Goal: Transaction & Acquisition: Purchase product/service

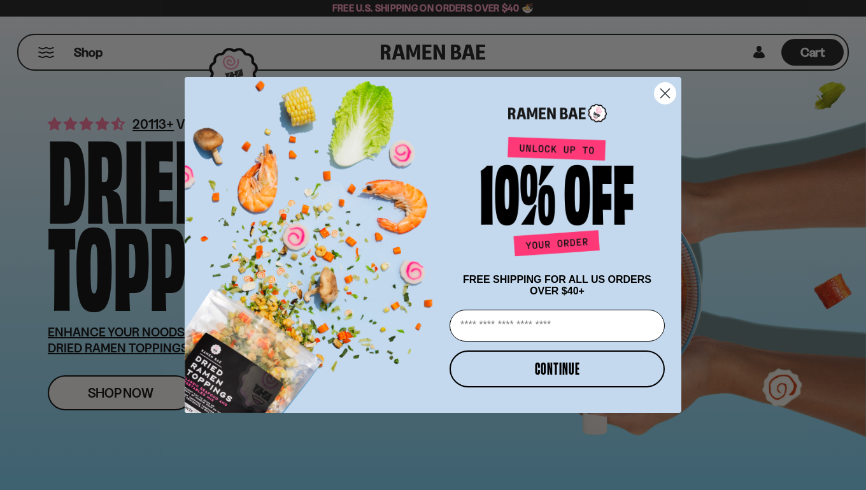
click at [667, 89] on icon "Close dialog" at bounding box center [665, 93] width 9 height 9
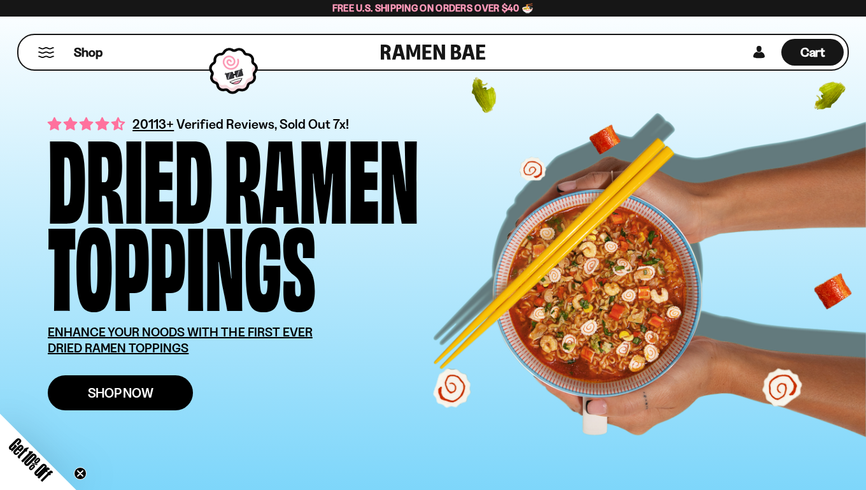
click at [110, 406] on link "Shop Now" at bounding box center [120, 392] width 145 height 35
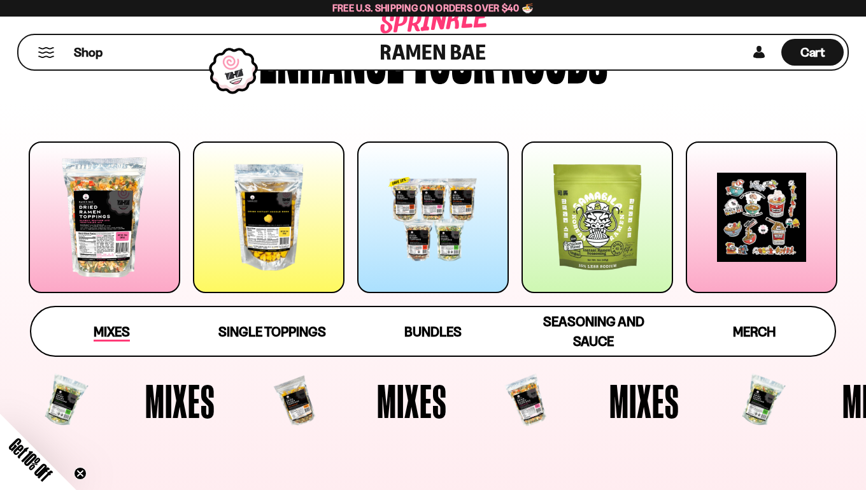
scroll to position [101, 0]
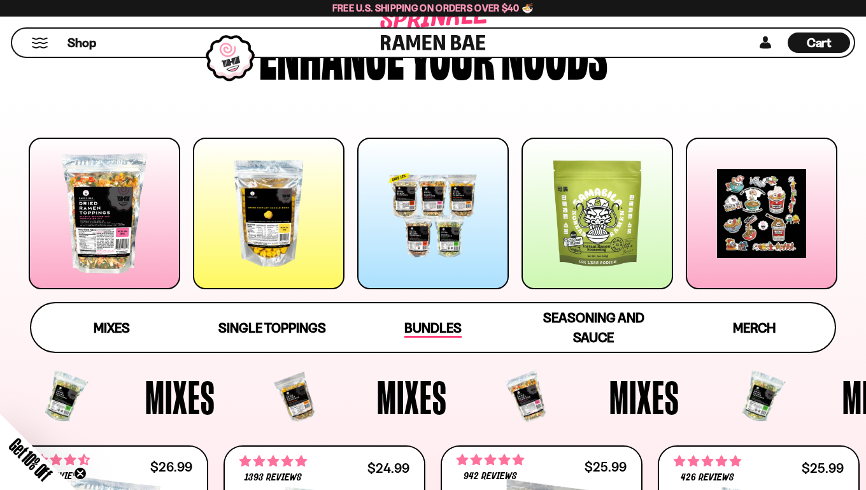
click at [427, 325] on span "Bundles" at bounding box center [432, 329] width 57 height 18
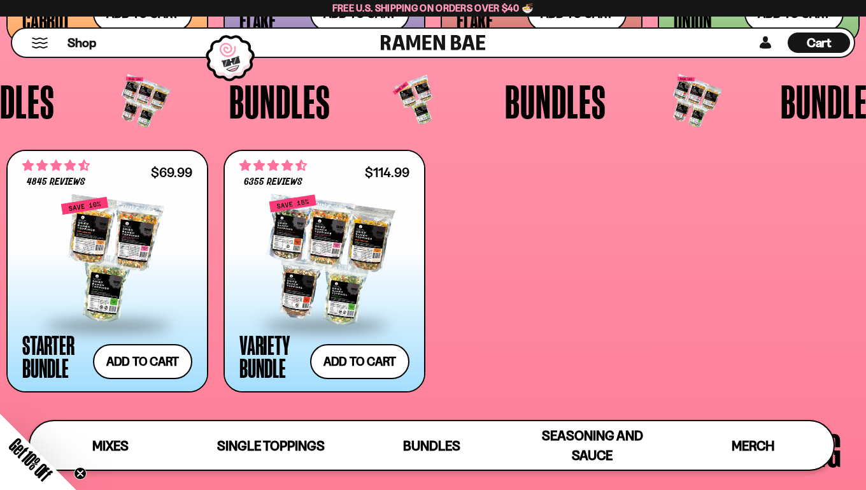
scroll to position [2369, 0]
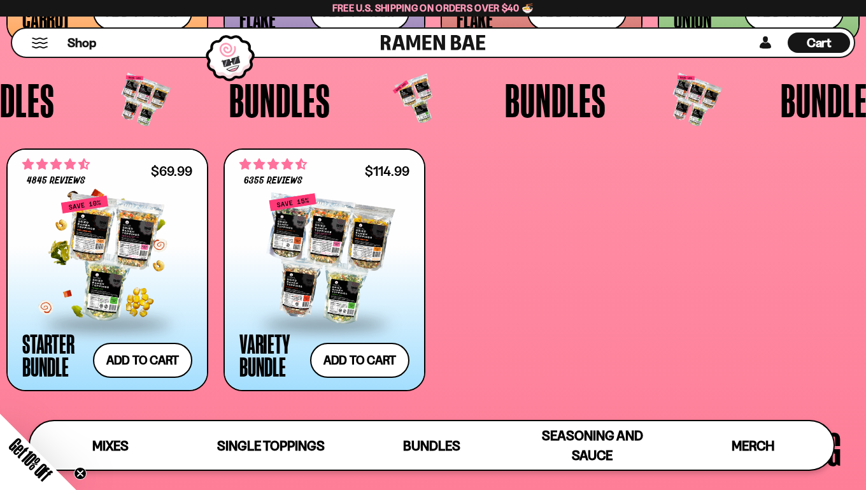
click at [92, 248] on div at bounding box center [107, 258] width 170 height 127
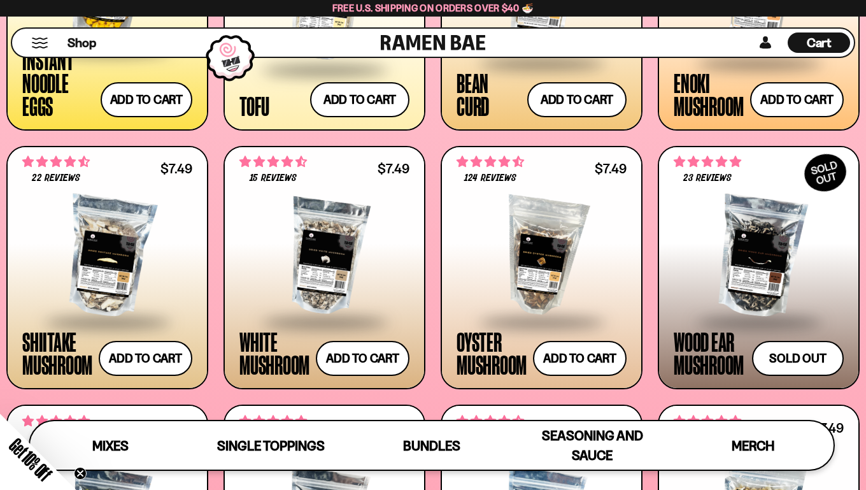
scroll to position [1506, 0]
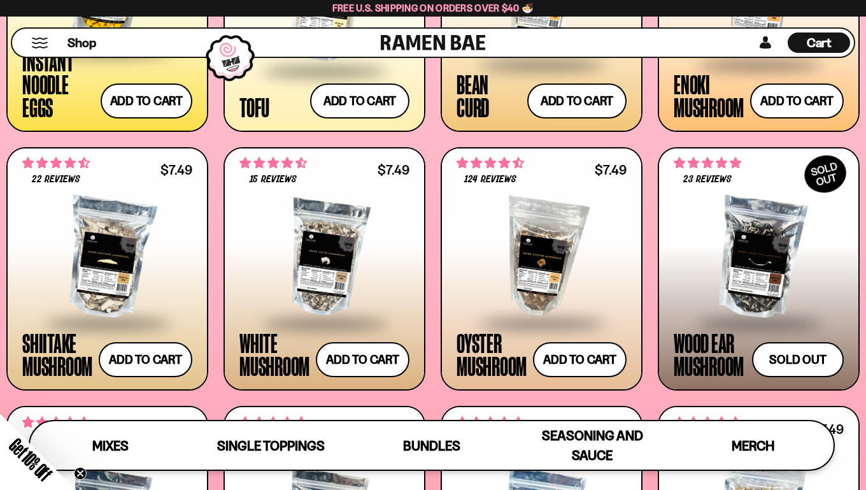
click at [111, 260] on div at bounding box center [107, 257] width 170 height 127
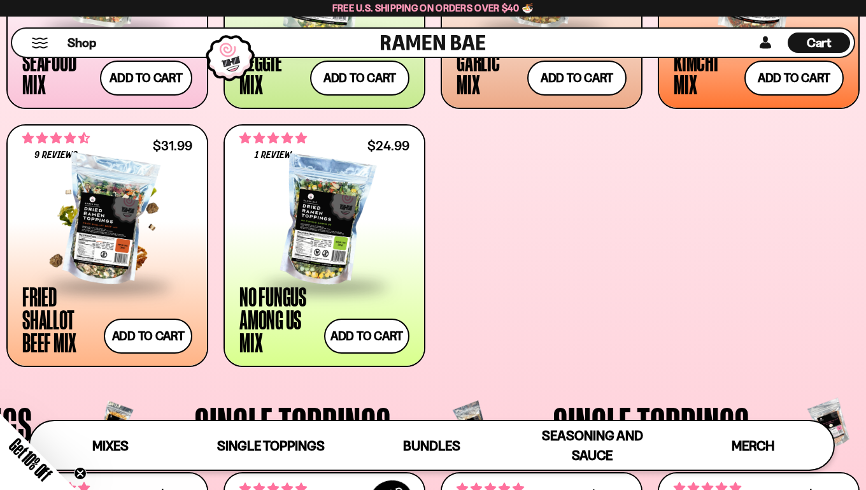
scroll to position [677, 0]
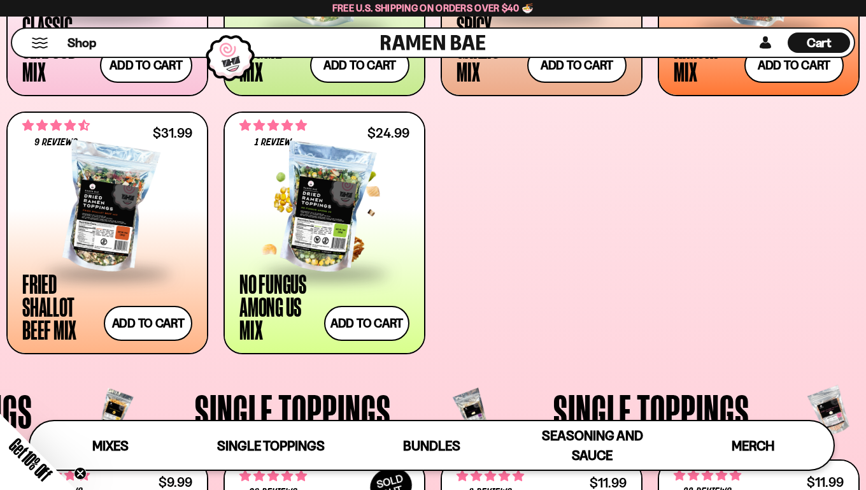
click at [306, 219] on div at bounding box center [324, 208] width 170 height 127
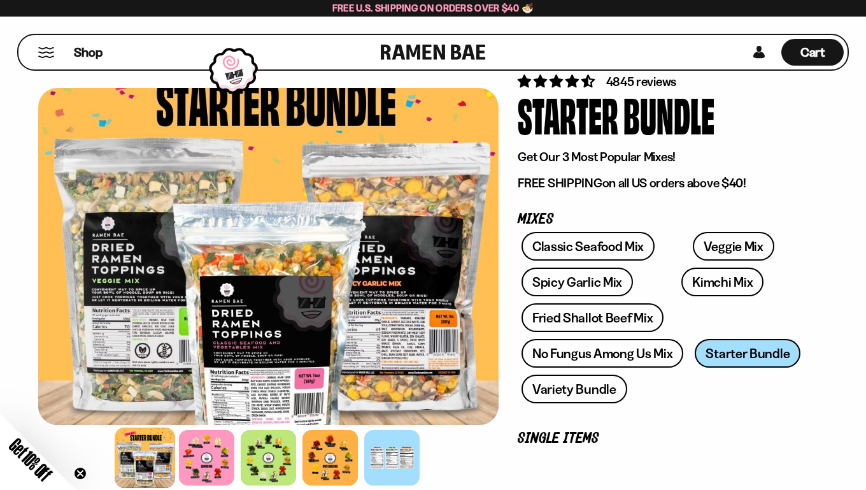
scroll to position [47, 0]
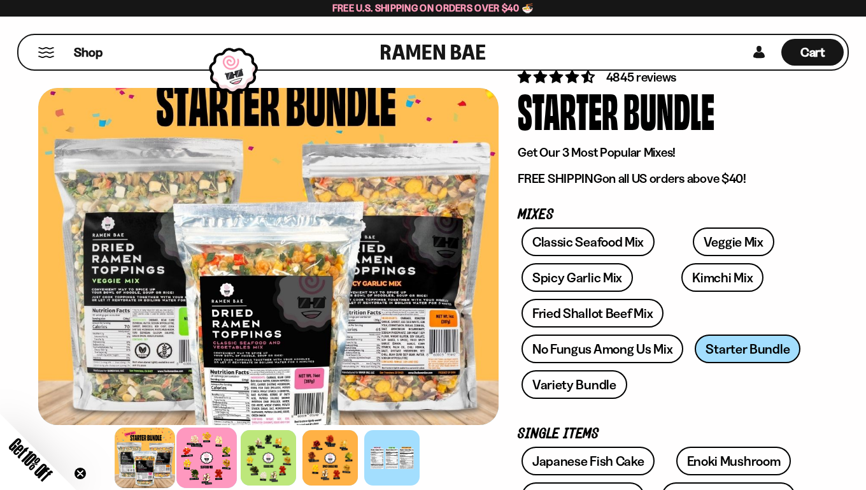
click at [210, 457] on div at bounding box center [206, 457] width 61 height 61
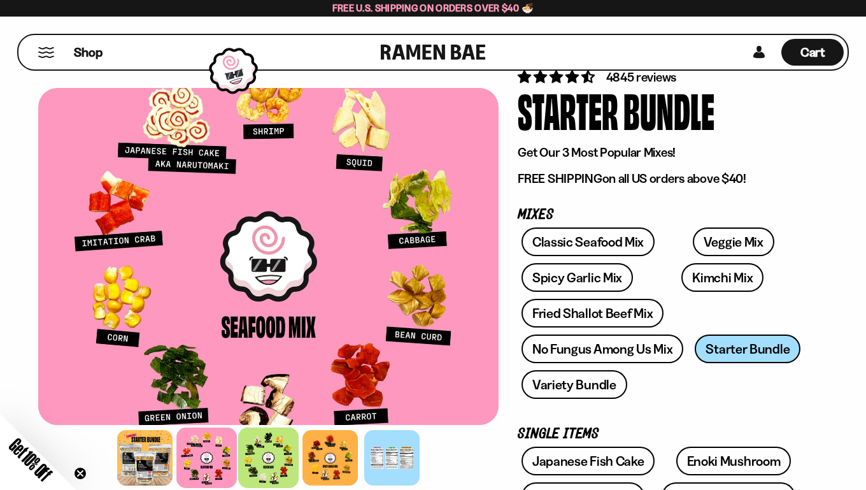
click at [270, 446] on div at bounding box center [268, 457] width 61 height 61
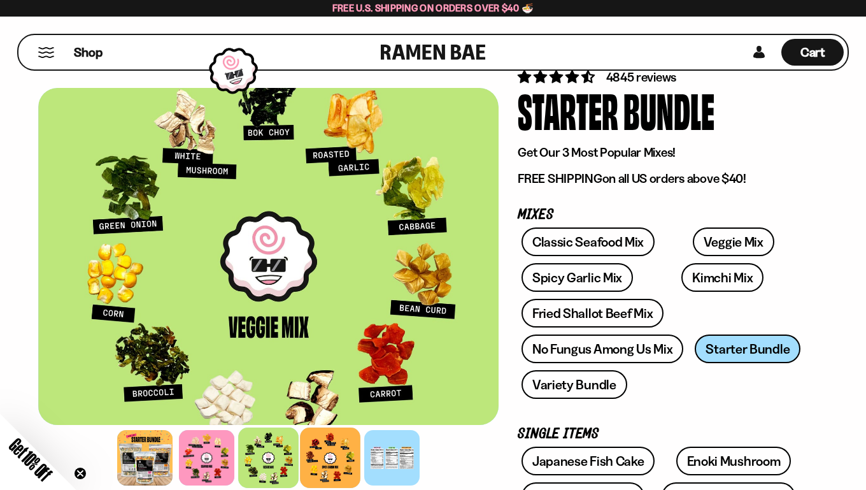
click at [310, 450] on div at bounding box center [330, 457] width 61 height 61
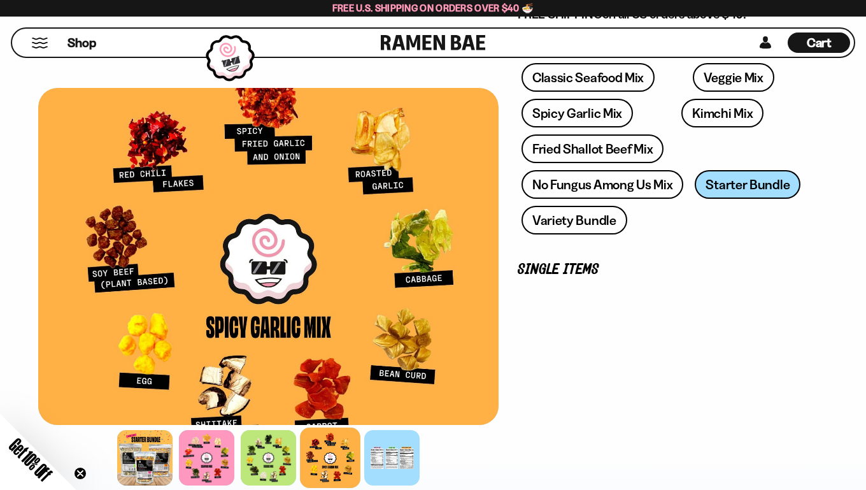
scroll to position [220, 0]
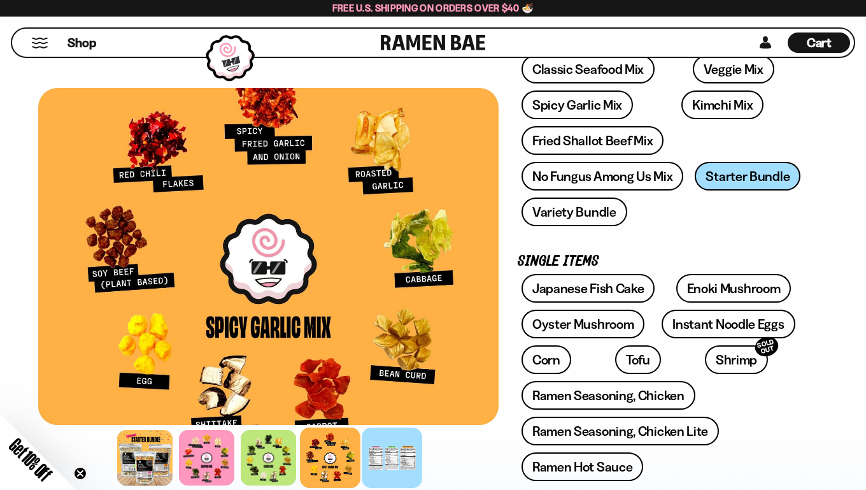
click at [395, 444] on div at bounding box center [392, 457] width 61 height 61
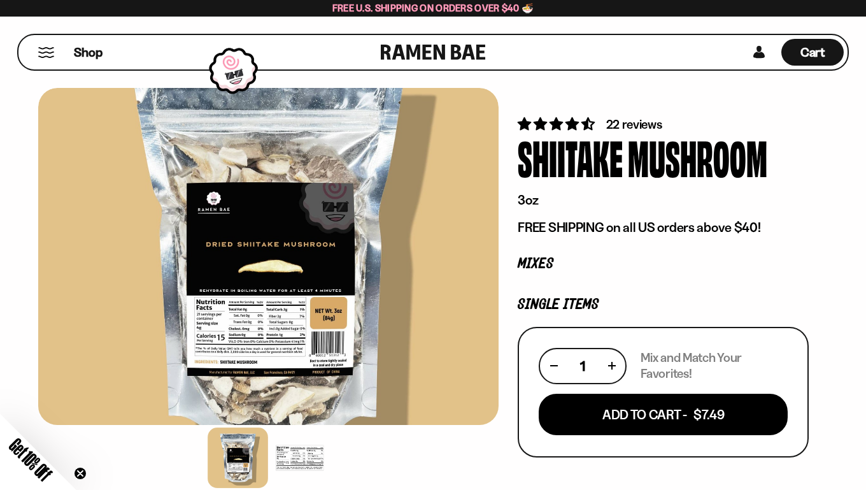
click at [299, 459] on div at bounding box center [299, 457] width 61 height 61
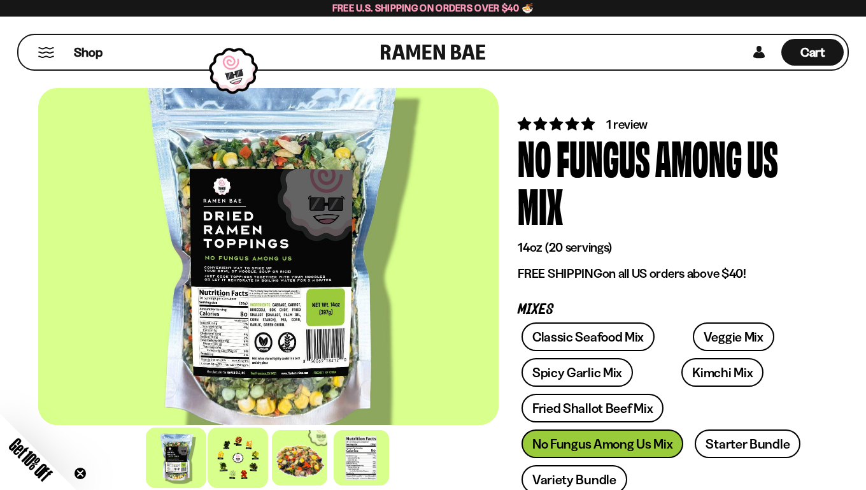
click at [241, 457] on div at bounding box center [238, 457] width 61 height 61
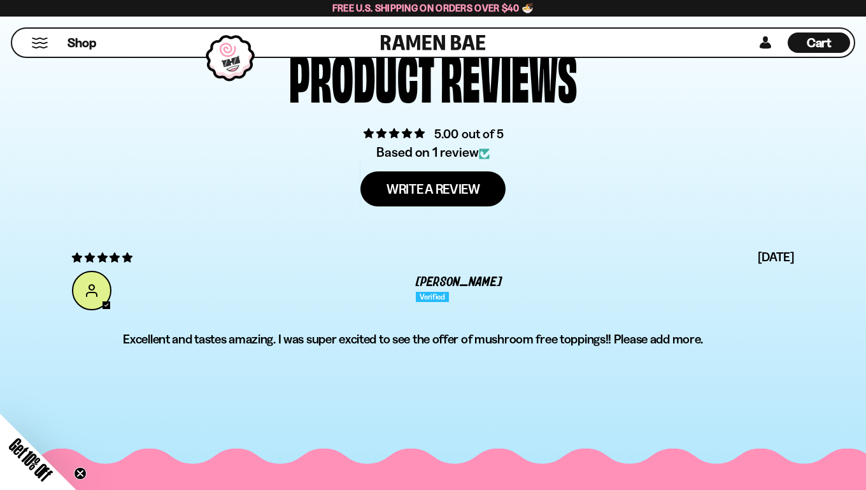
scroll to position [4128, 0]
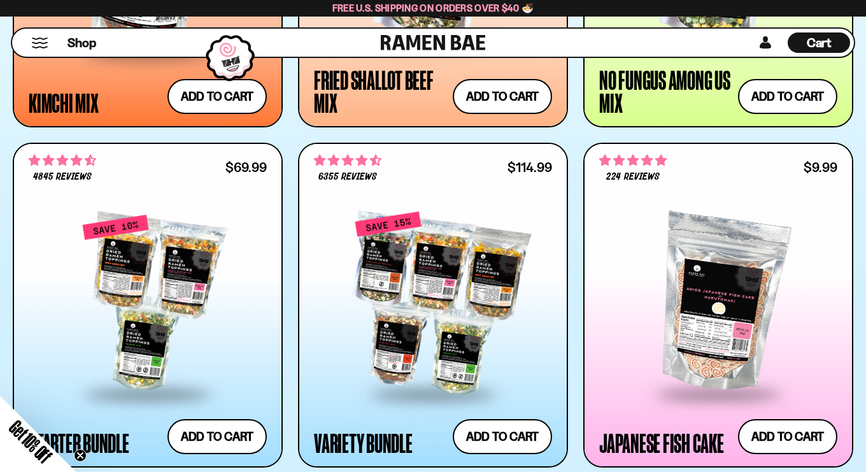
scroll to position [1232, 0]
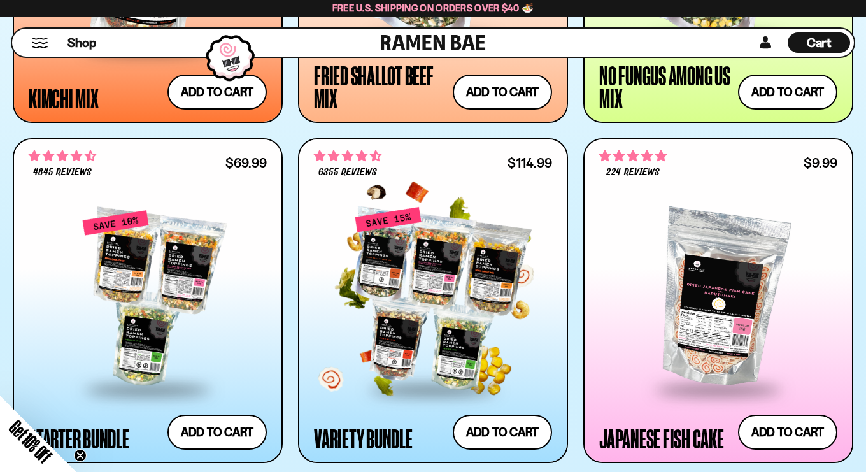
click at [427, 282] on div at bounding box center [433, 299] width 238 height 178
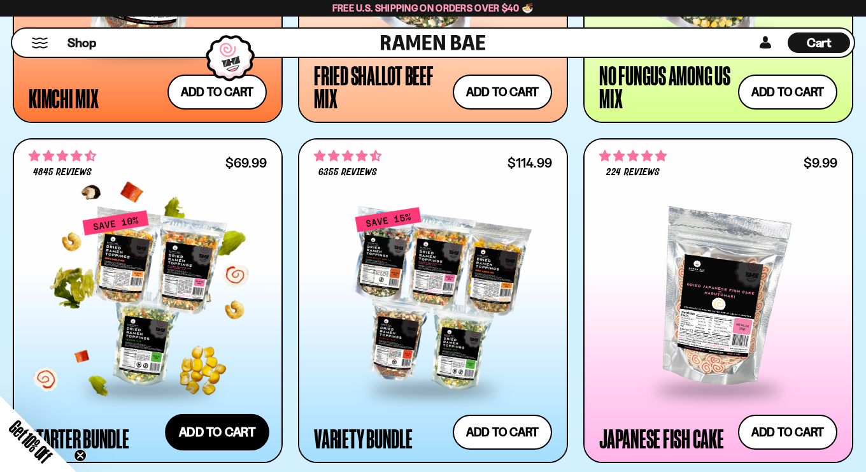
click at [201, 433] on button "Add to cart" at bounding box center [217, 432] width 104 height 37
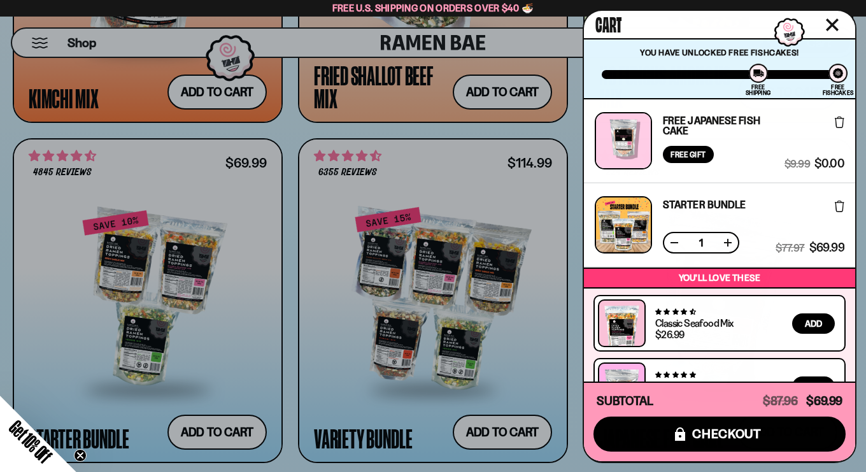
scroll to position [0, 0]
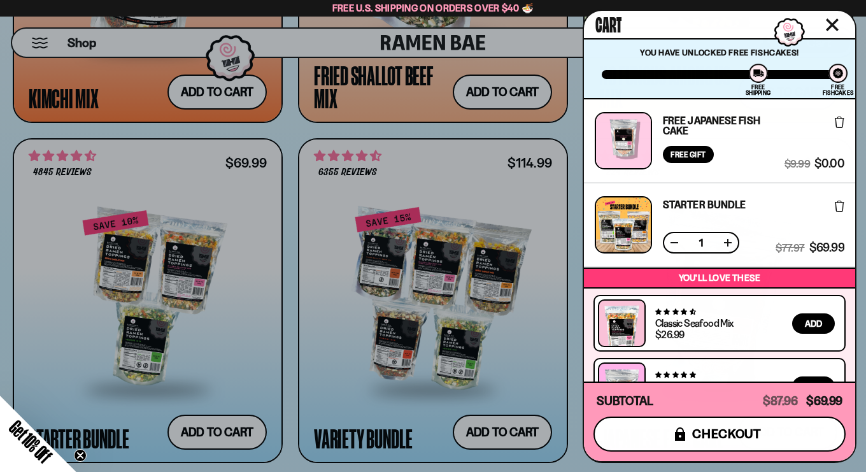
click at [701, 427] on span "checkout" at bounding box center [726, 434] width 69 height 14
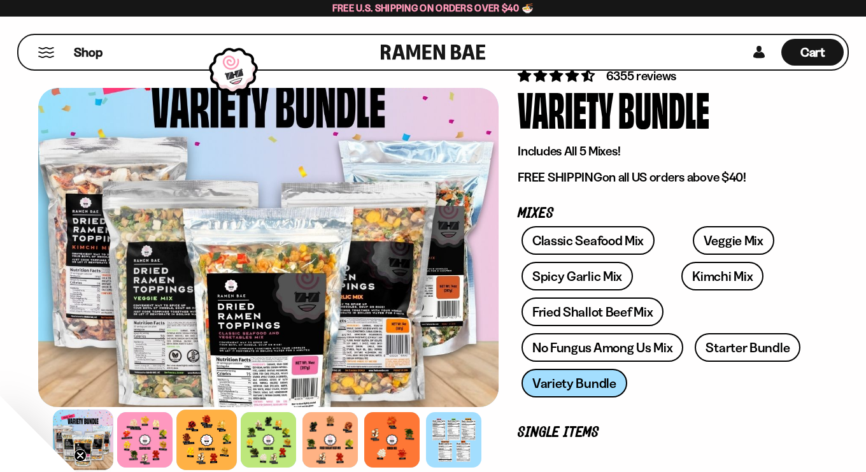
scroll to position [48, 0]
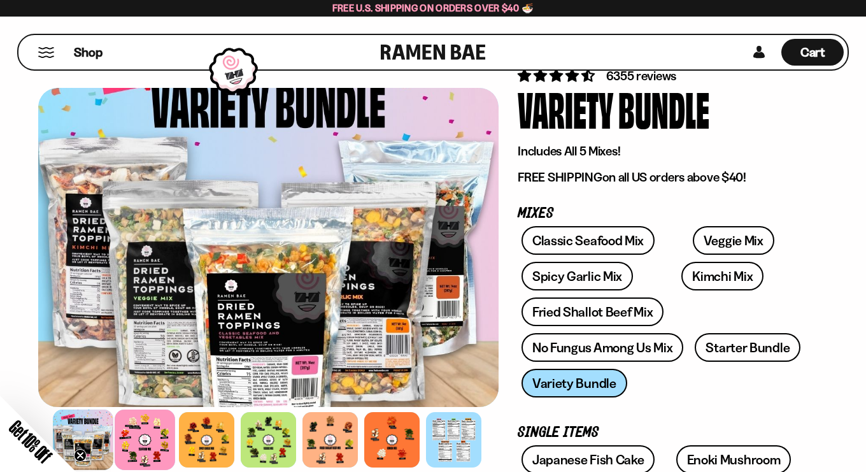
click at [145, 432] on div at bounding box center [145, 440] width 61 height 61
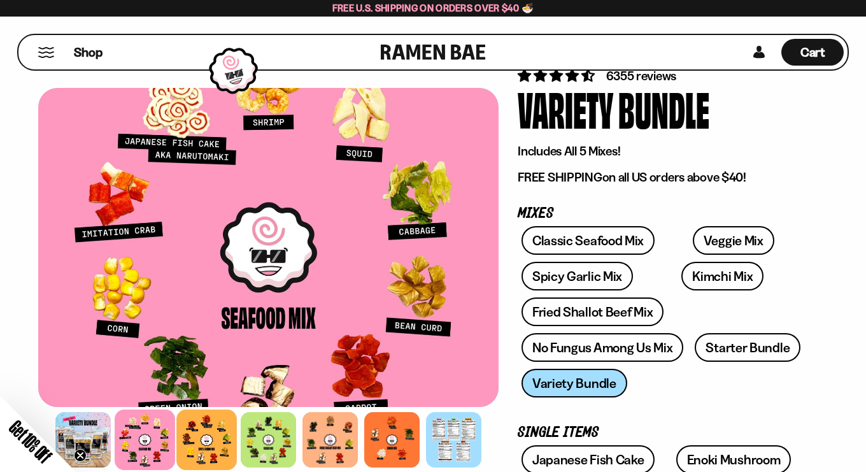
click at [216, 426] on div at bounding box center [206, 440] width 61 height 61
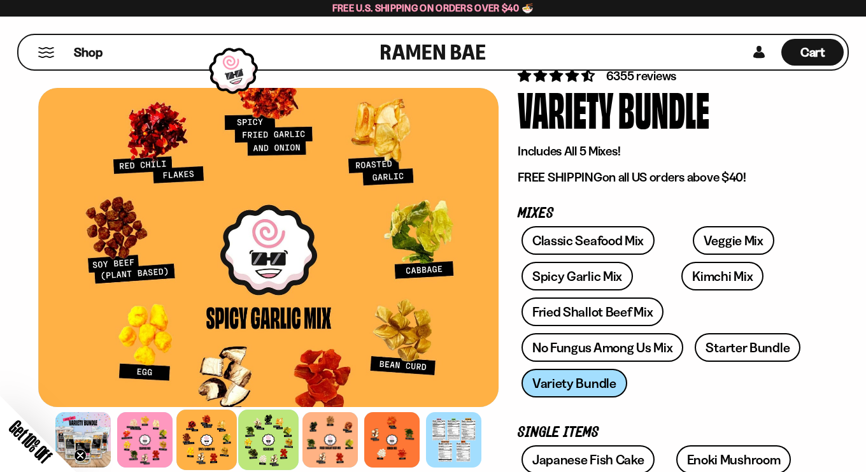
click at [269, 424] on div at bounding box center [268, 440] width 61 height 61
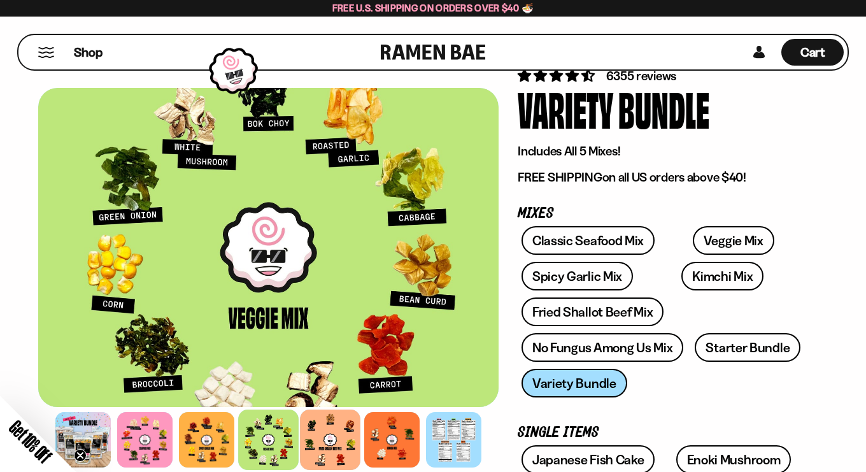
click at [327, 418] on div at bounding box center [330, 440] width 61 height 61
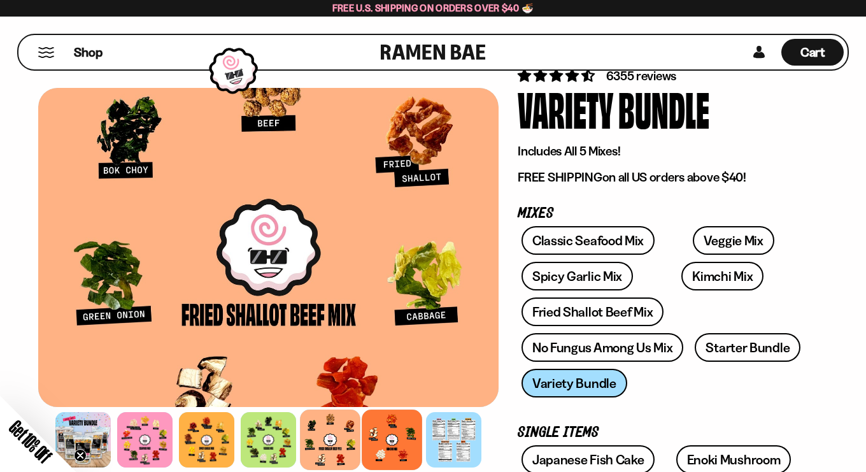
click at [393, 424] on div at bounding box center [392, 440] width 61 height 61
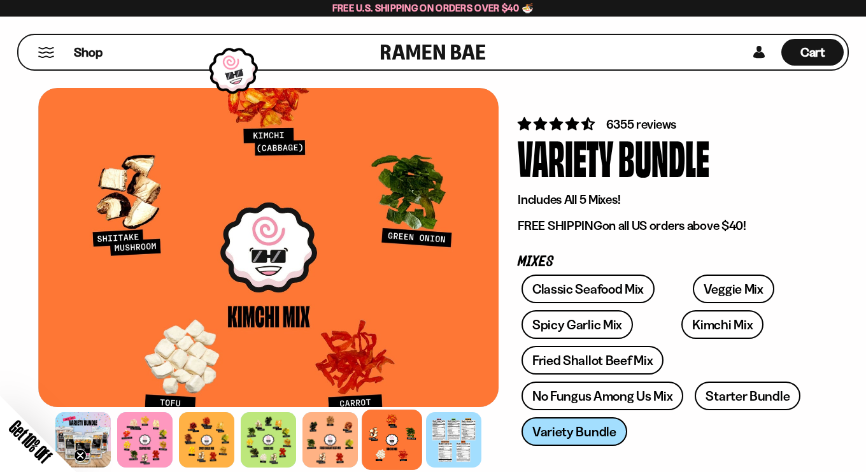
scroll to position [0, 0]
